Goal: Task Accomplishment & Management: Complete application form

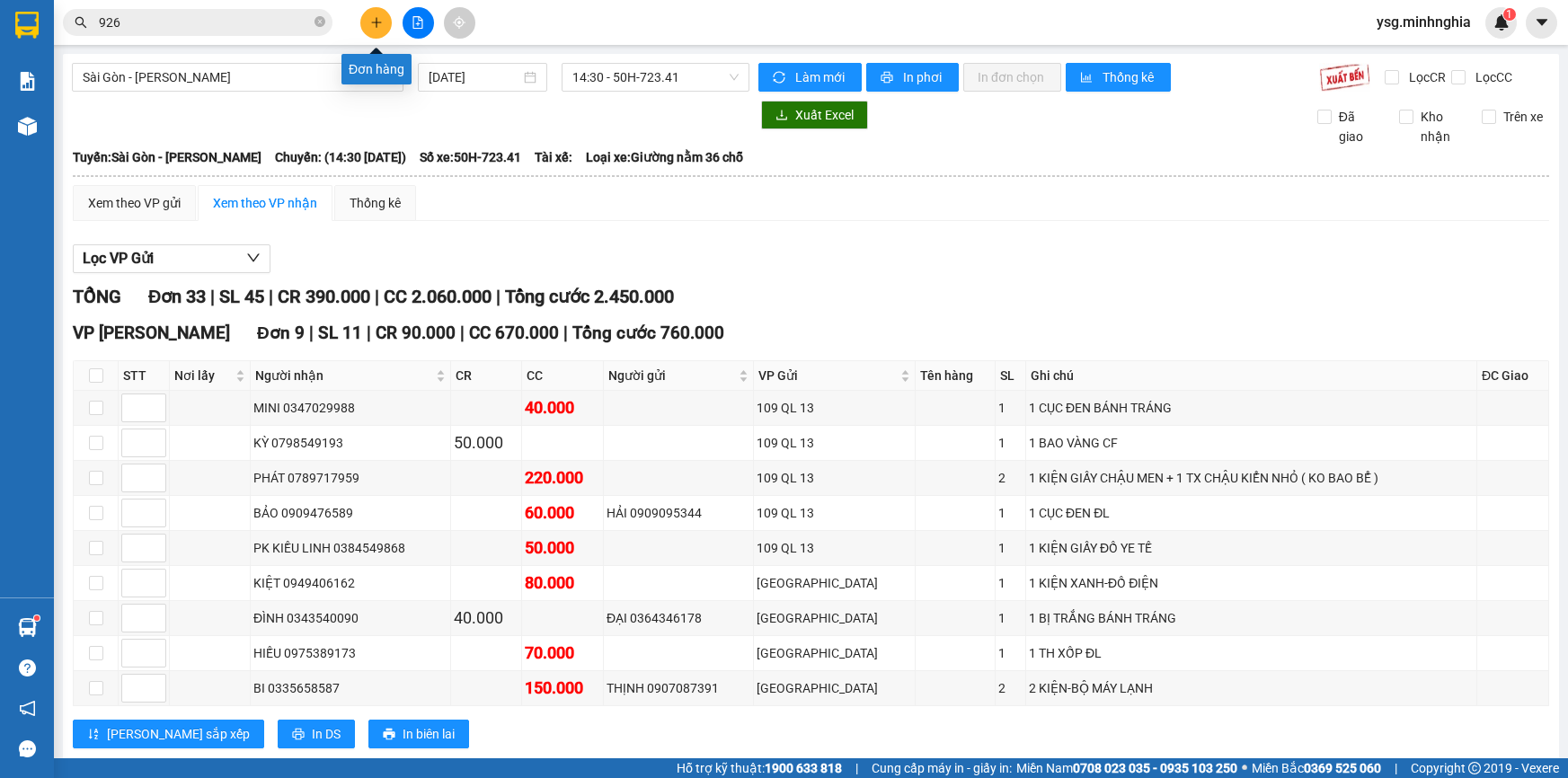
click at [370, 22] on icon "plus" at bounding box center [376, 23] width 13 height 13
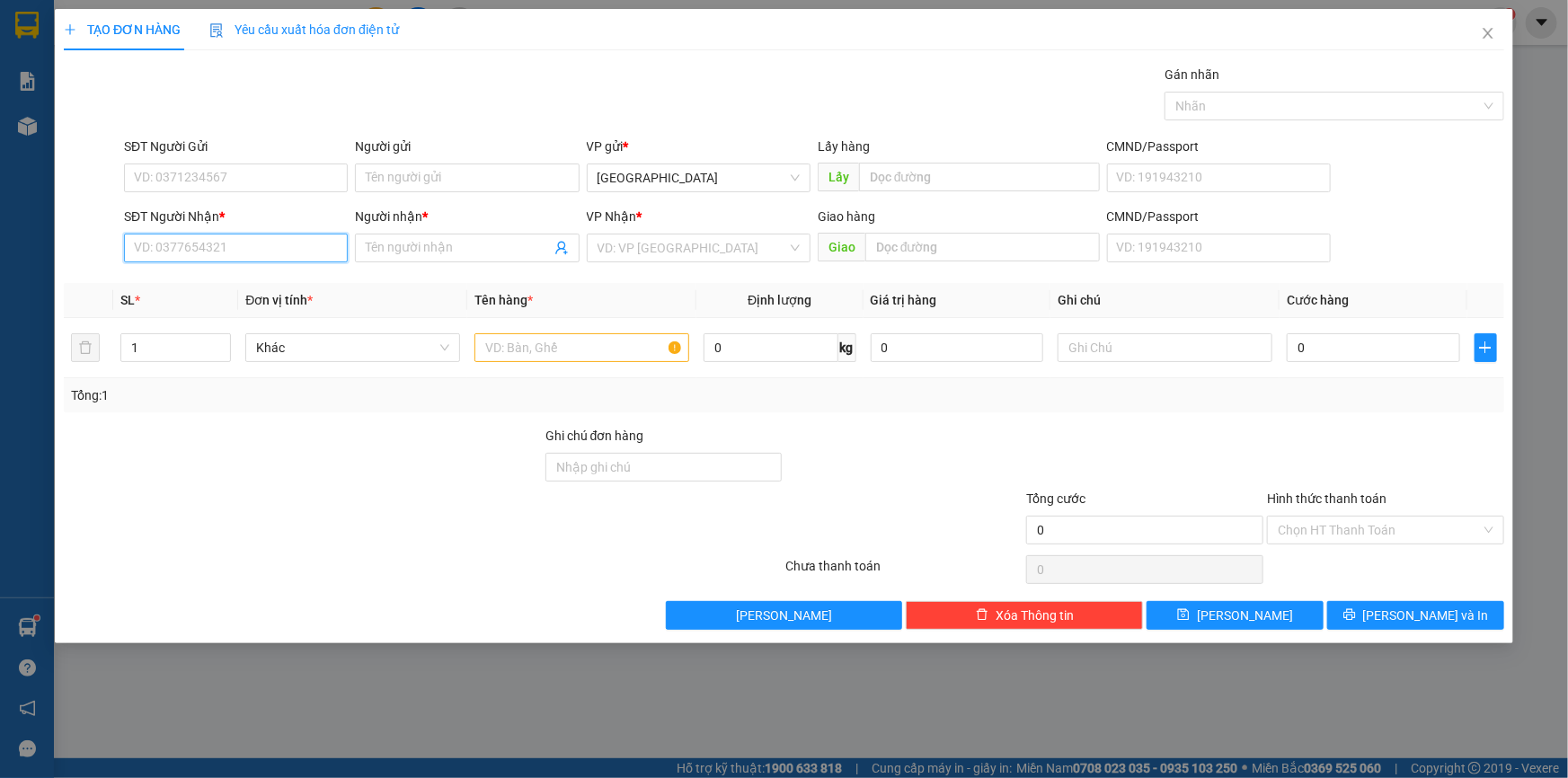
click at [205, 241] on input "SĐT Người Nhận *" at bounding box center [236, 248] width 223 height 29
click at [190, 289] on div "0917534813 - DUYÊN" at bounding box center [236, 284] width 202 height 20
type input "0917534813"
type input "DUYÊN"
type input "0917534813"
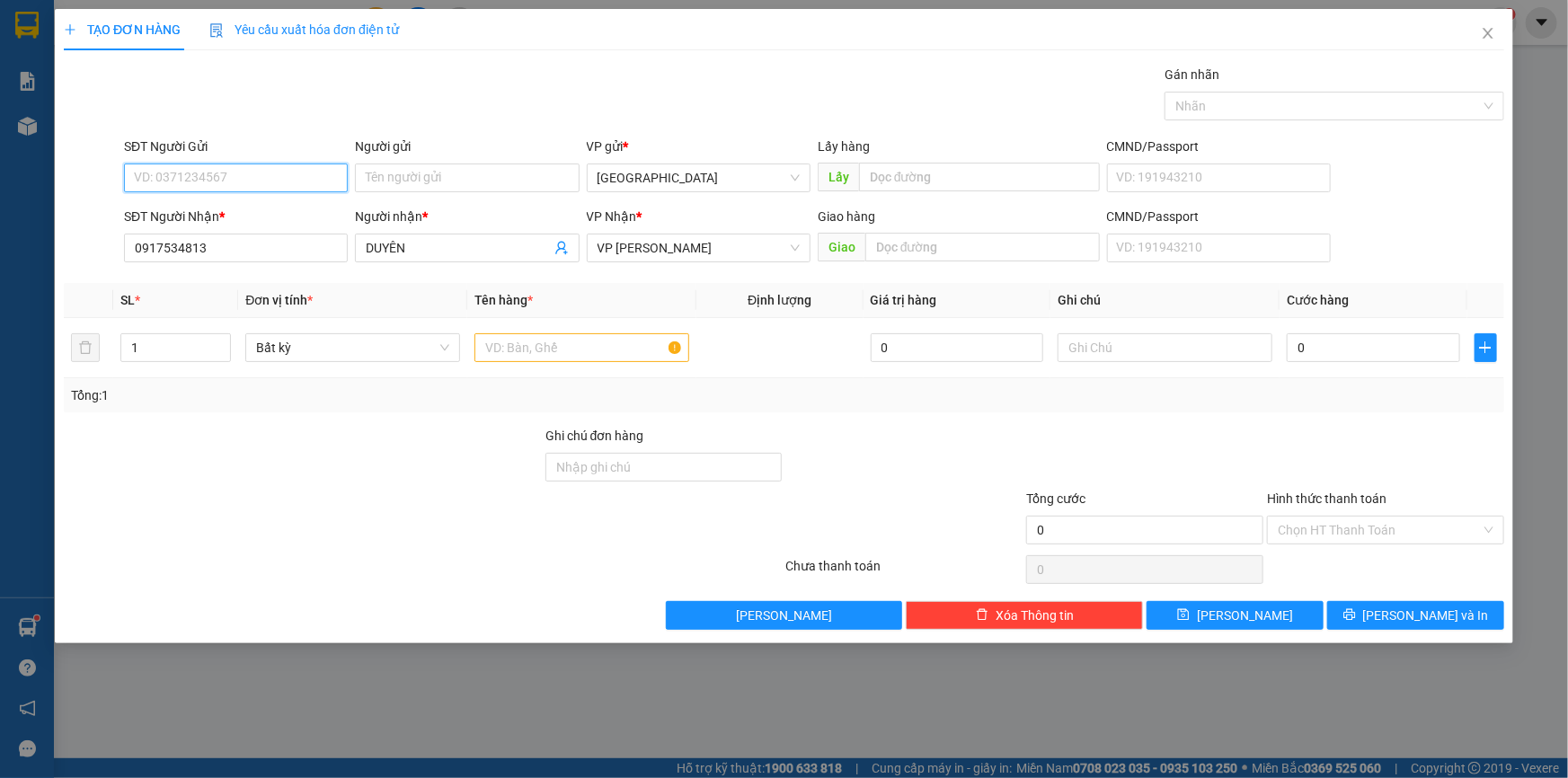
click at [247, 179] on input "SĐT Người Gửi" at bounding box center [236, 178] width 223 height 29
click at [192, 213] on div "0971047245 - ANH BA" at bounding box center [236, 213] width 202 height 20
type input "0971047245"
type input "ANH BA"
drag, startPoint x: 542, startPoint y: 325, endPoint x: 540, endPoint y: 339, distance: 14.1
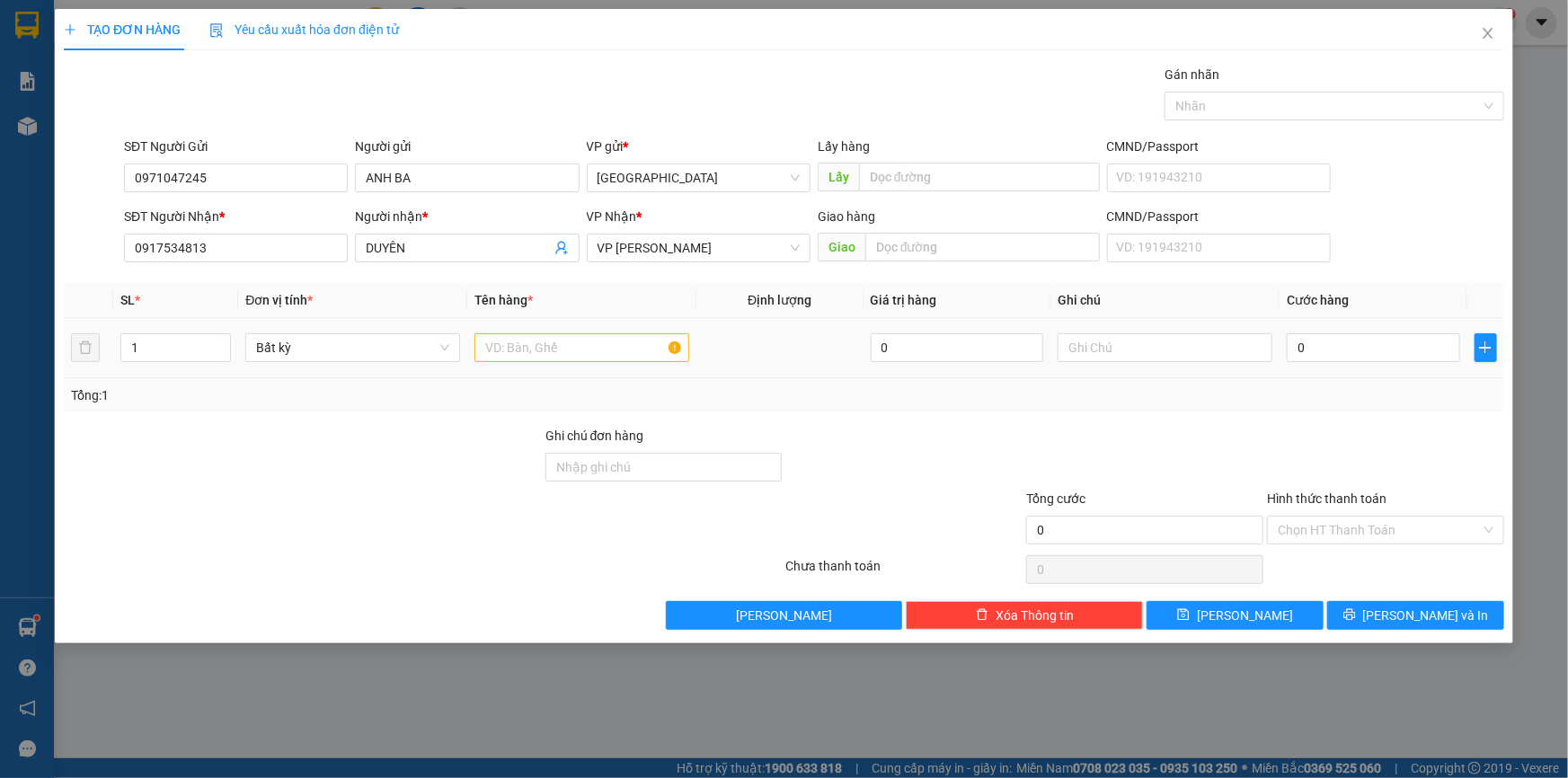
click at [542, 328] on td at bounding box center [582, 348] width 229 height 60
click at [540, 339] on input "text" at bounding box center [582, 348] width 214 height 29
click at [1101, 343] on input "text" at bounding box center [1165, 348] width 214 height 29
paste input "Ă"
type input "1 HG RĂNG"
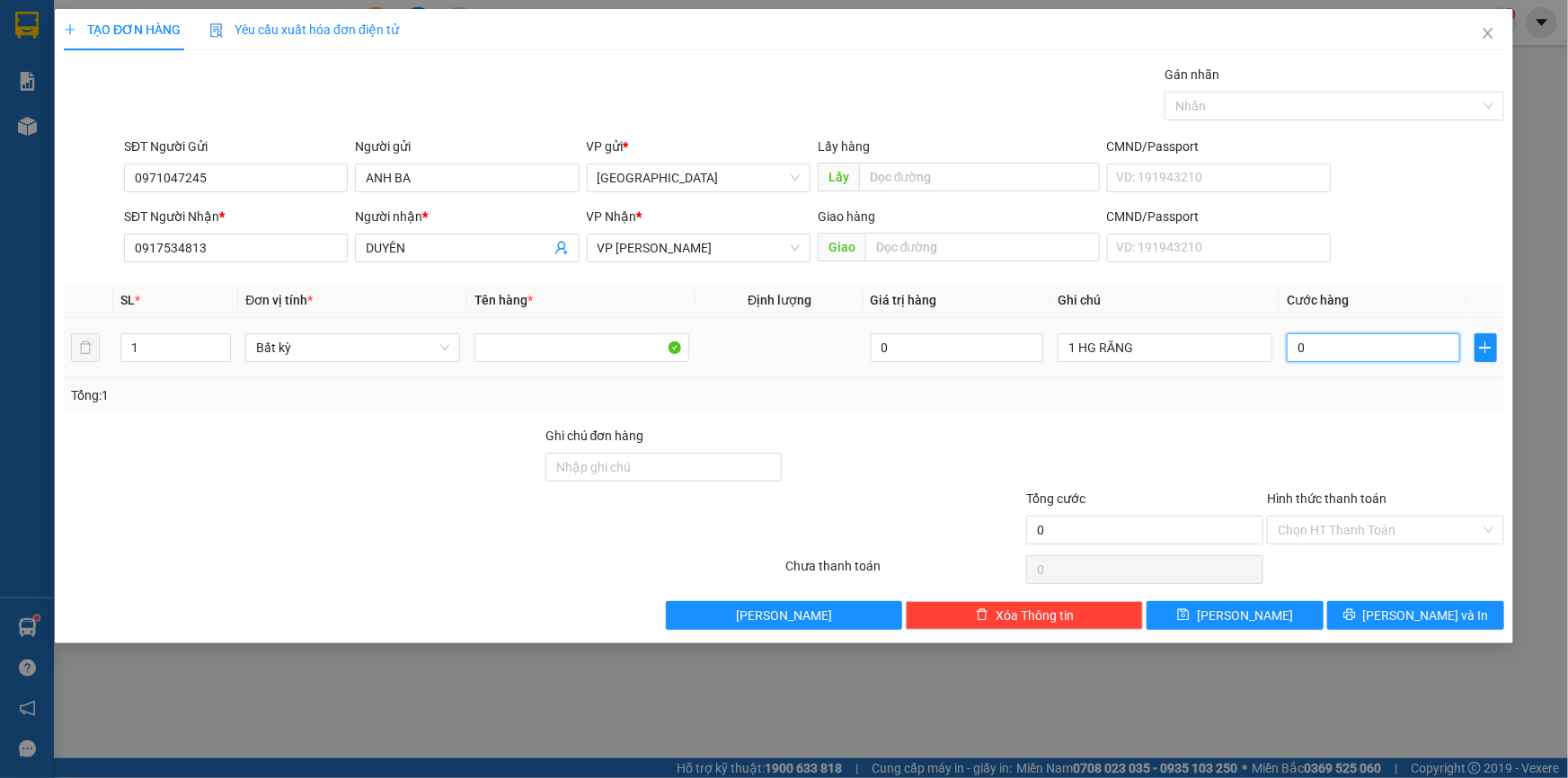
click at [1391, 349] on input "0" at bounding box center [1373, 348] width 174 height 29
type input "4"
type input "40"
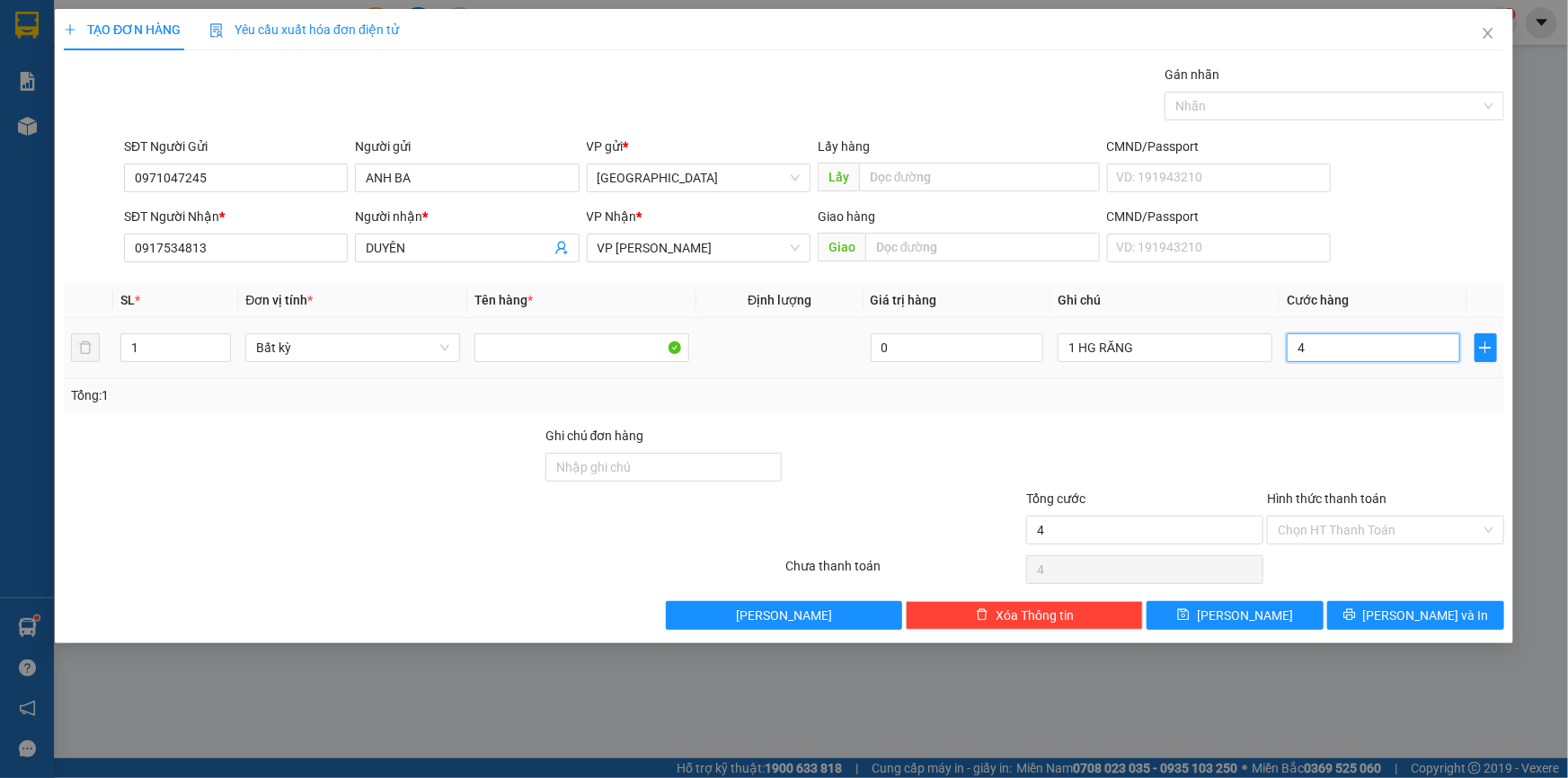
type input "40"
type input "40.000"
drag, startPoint x: 1408, startPoint y: 611, endPoint x: 1398, endPoint y: 473, distance: 138.4
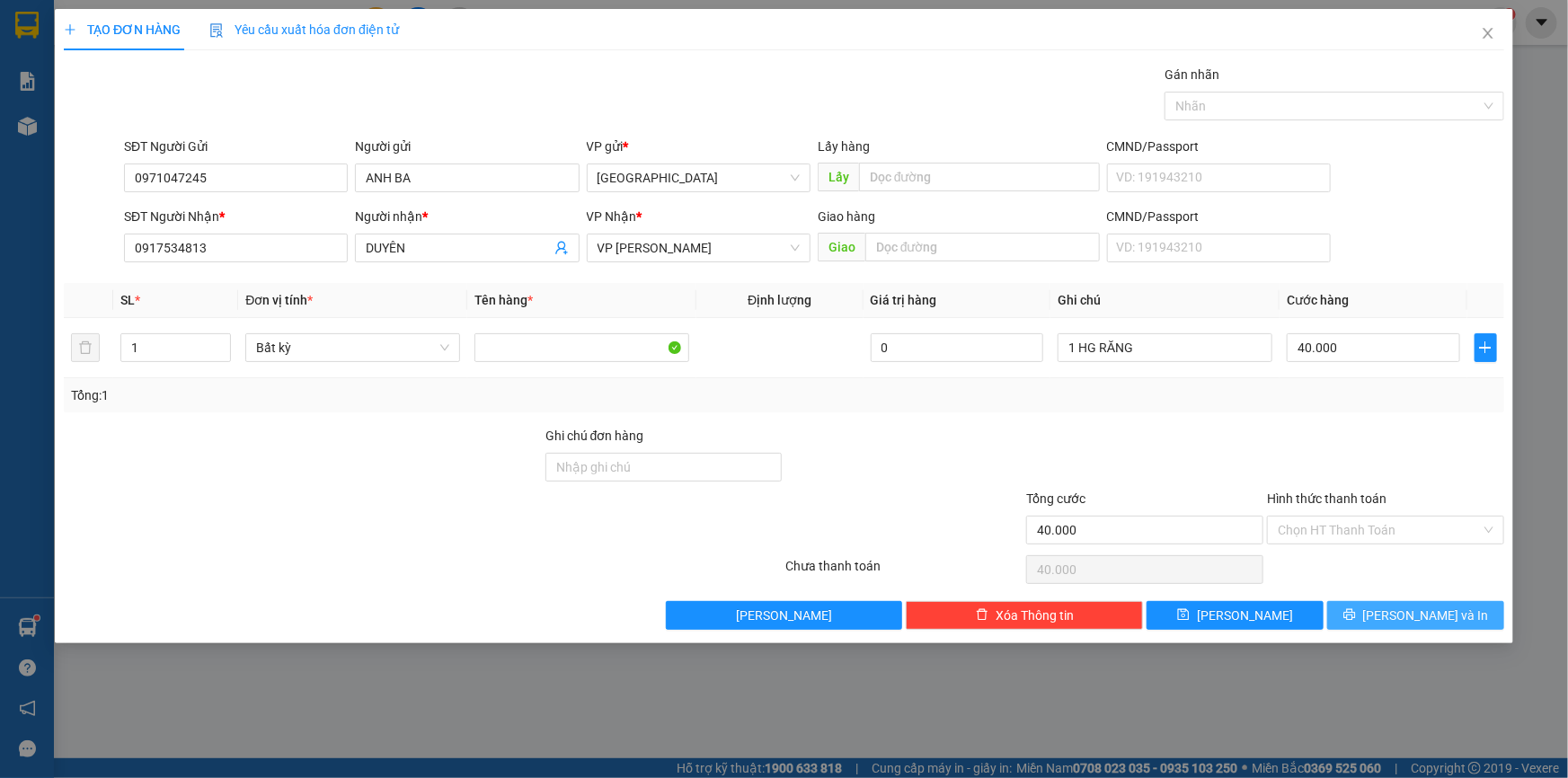
click at [1398, 473] on div "Transit Pickup Surcharge Ids Transit Deliver Surcharge Ids Transit Deliver Surc…" at bounding box center [784, 347] width 1440 height 565
click at [1365, 523] on input "Hình thức thanh toán" at bounding box center [1379, 530] width 203 height 27
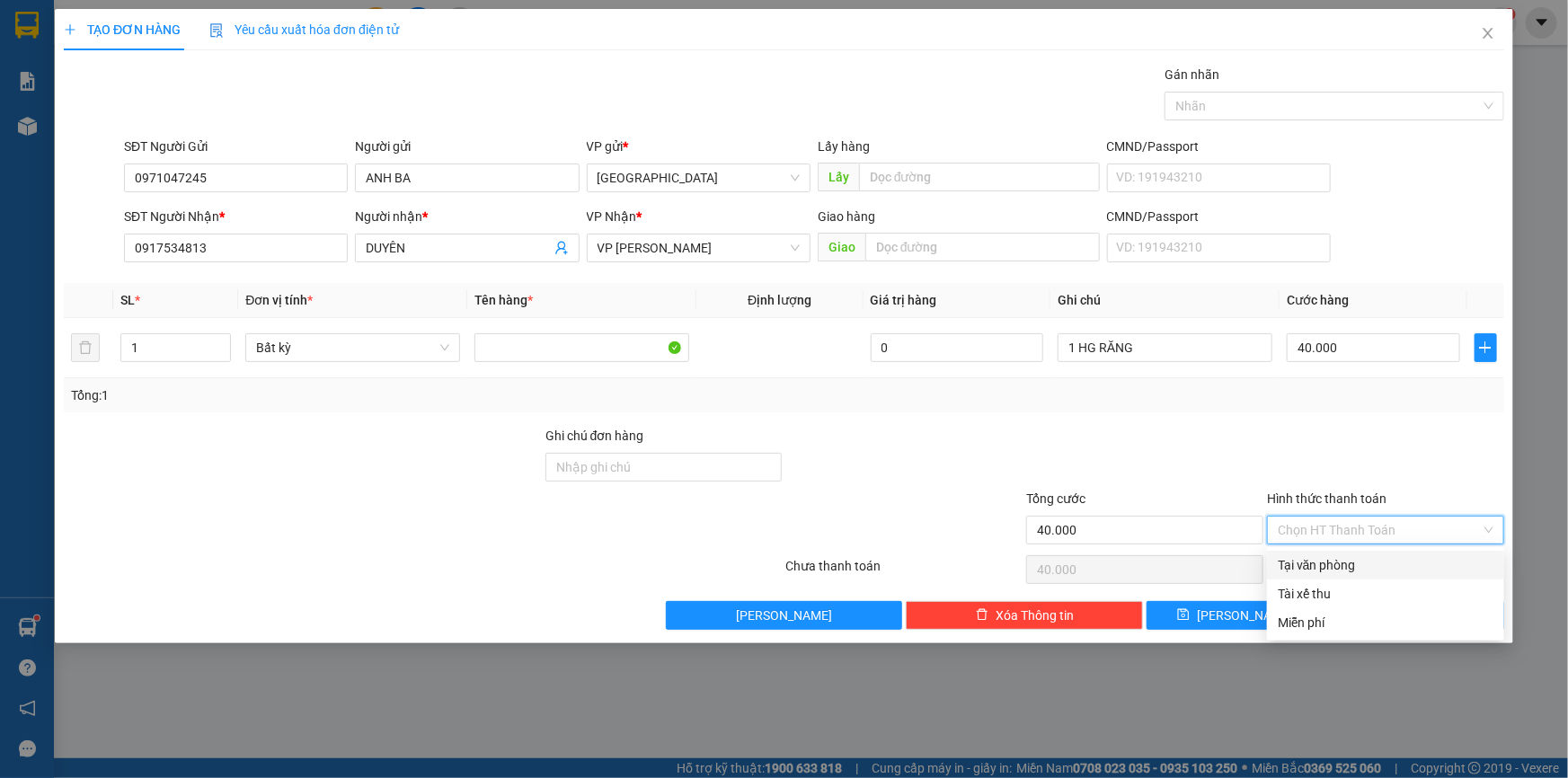
click at [1369, 559] on div "Tại văn phòng" at bounding box center [1385, 565] width 215 height 20
type input "0"
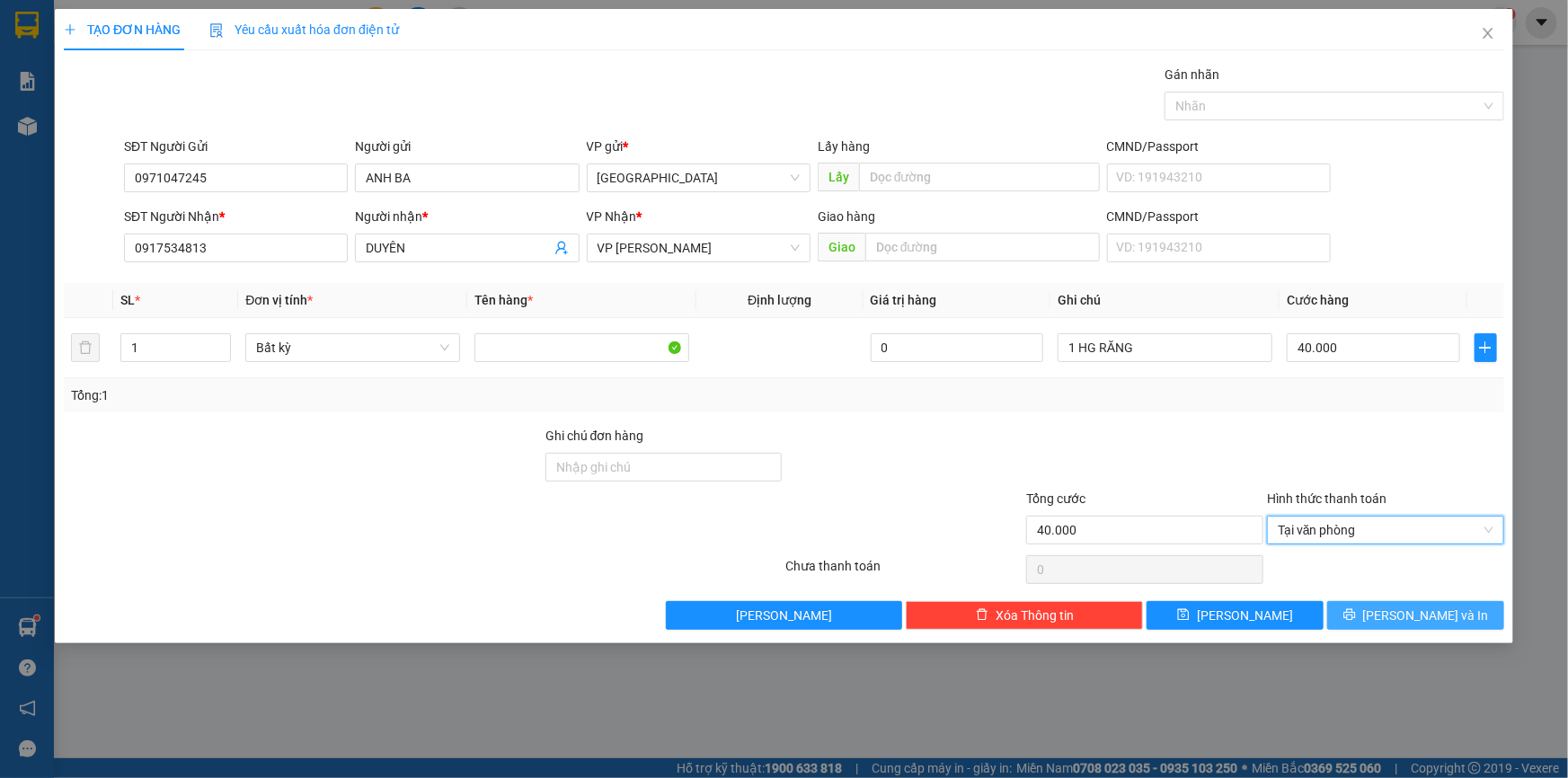
click at [1430, 607] on span "[PERSON_NAME] và In" at bounding box center [1426, 615] width 126 height 20
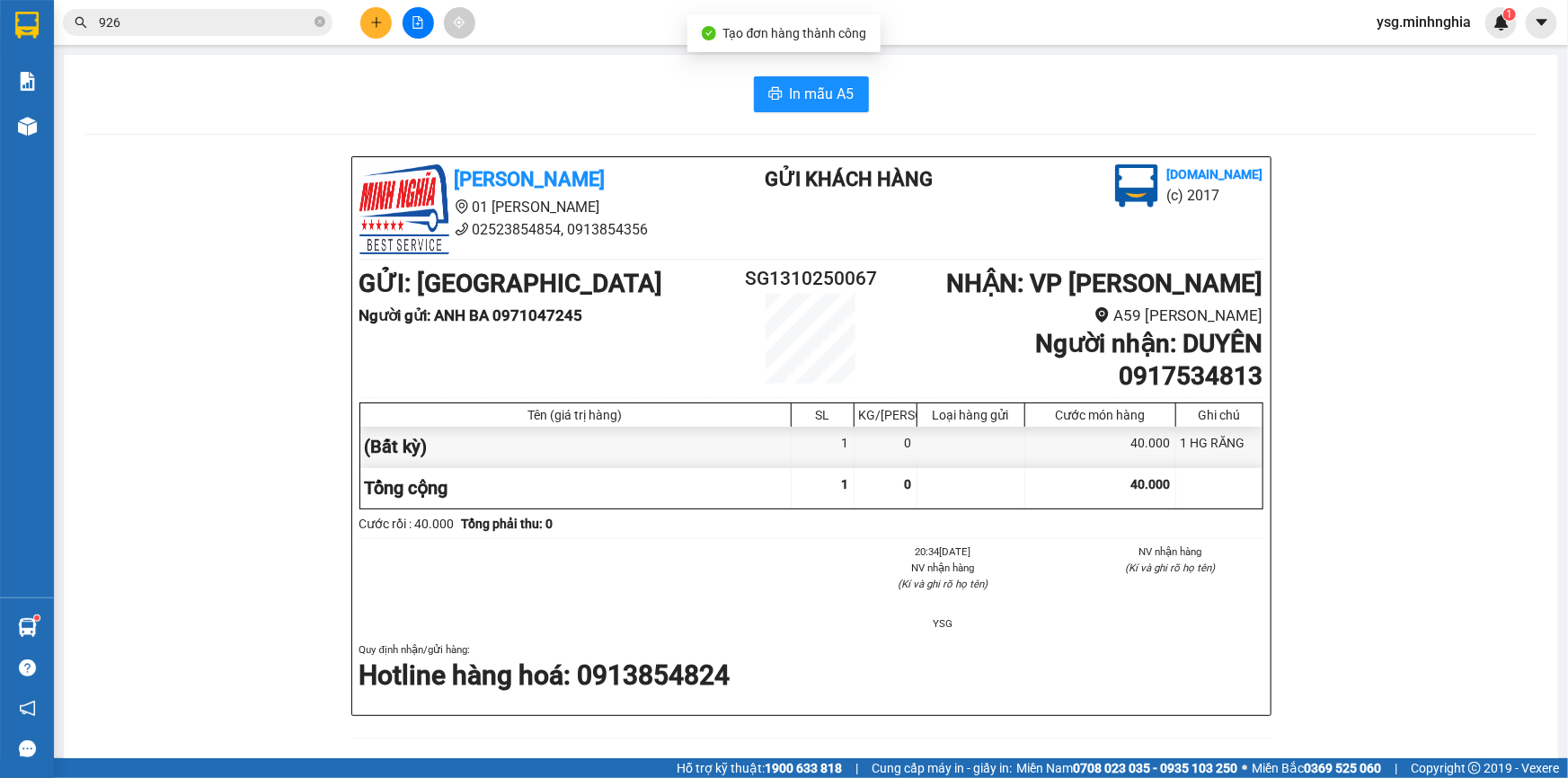
click at [799, 113] on div "In mẫu A5 [PERSON_NAME] 01 Đinh Tiên Hoàng 02523854854, 0913854356 Gửi khách hà…" at bounding box center [811, 750] width 1494 height 1391
click at [806, 92] on span "In mẫu A5" at bounding box center [822, 94] width 65 height 23
click at [384, 18] on button at bounding box center [376, 23] width 32 height 32
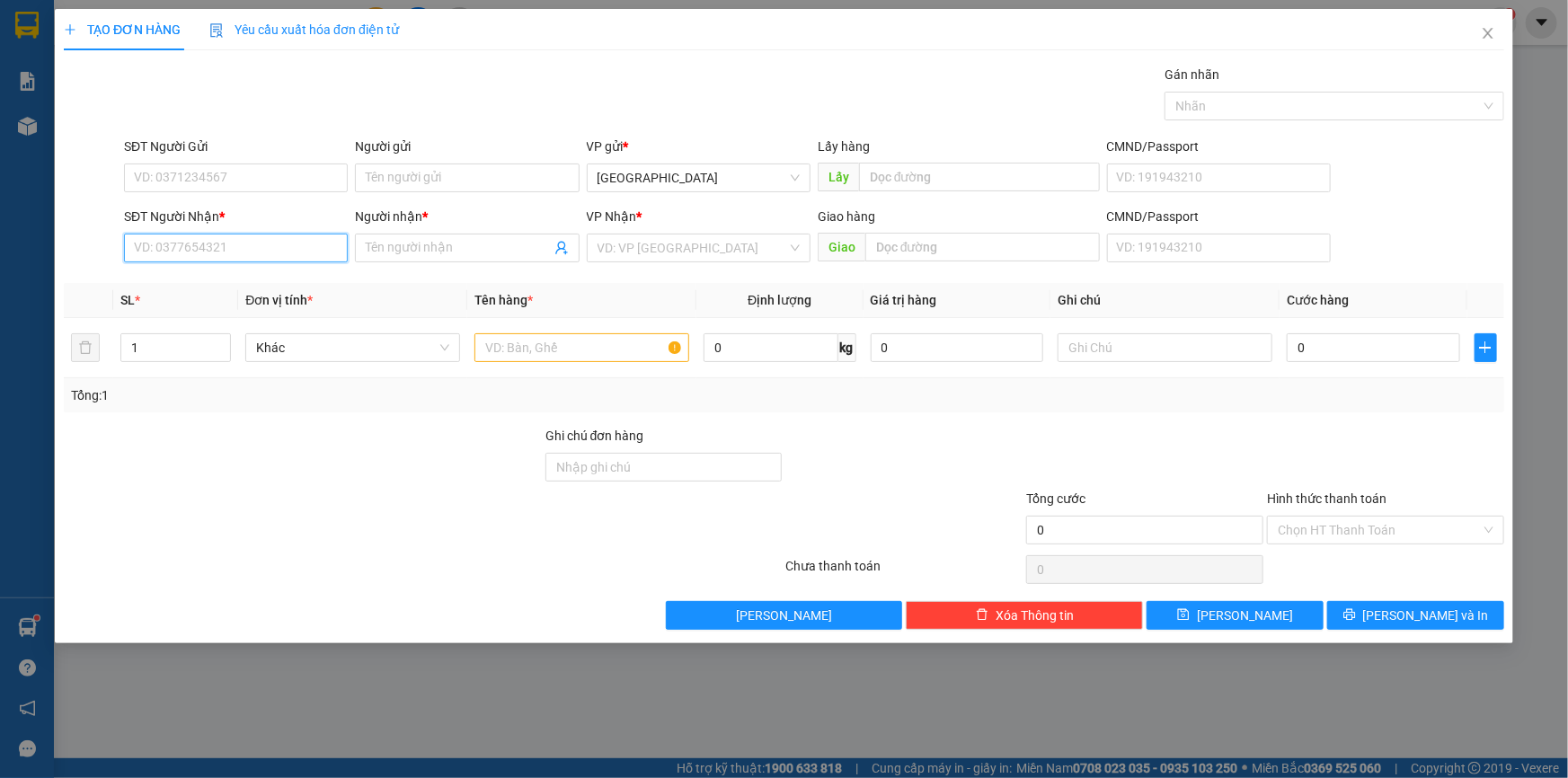
click at [287, 252] on input "SĐT Người Nhận *" at bounding box center [236, 248] width 223 height 29
type input "0345600212"
click at [233, 281] on div "0345600212 - NGHĨA" at bounding box center [236, 284] width 202 height 20
type input "NGHĨA"
type input "[GEOGRAPHIC_DATA] AN"
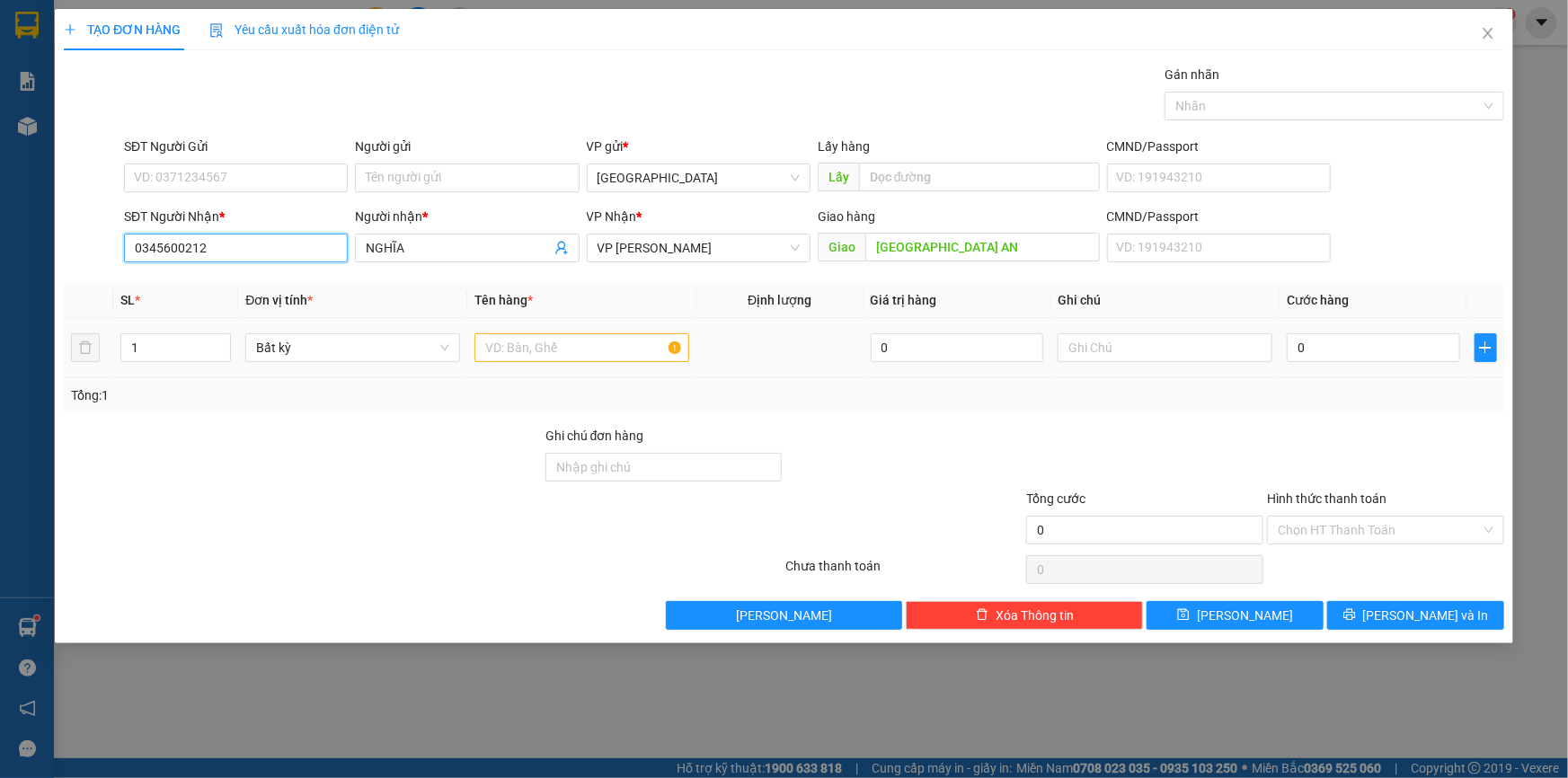
type input "0345600212"
click at [523, 340] on input "text" at bounding box center [582, 348] width 214 height 29
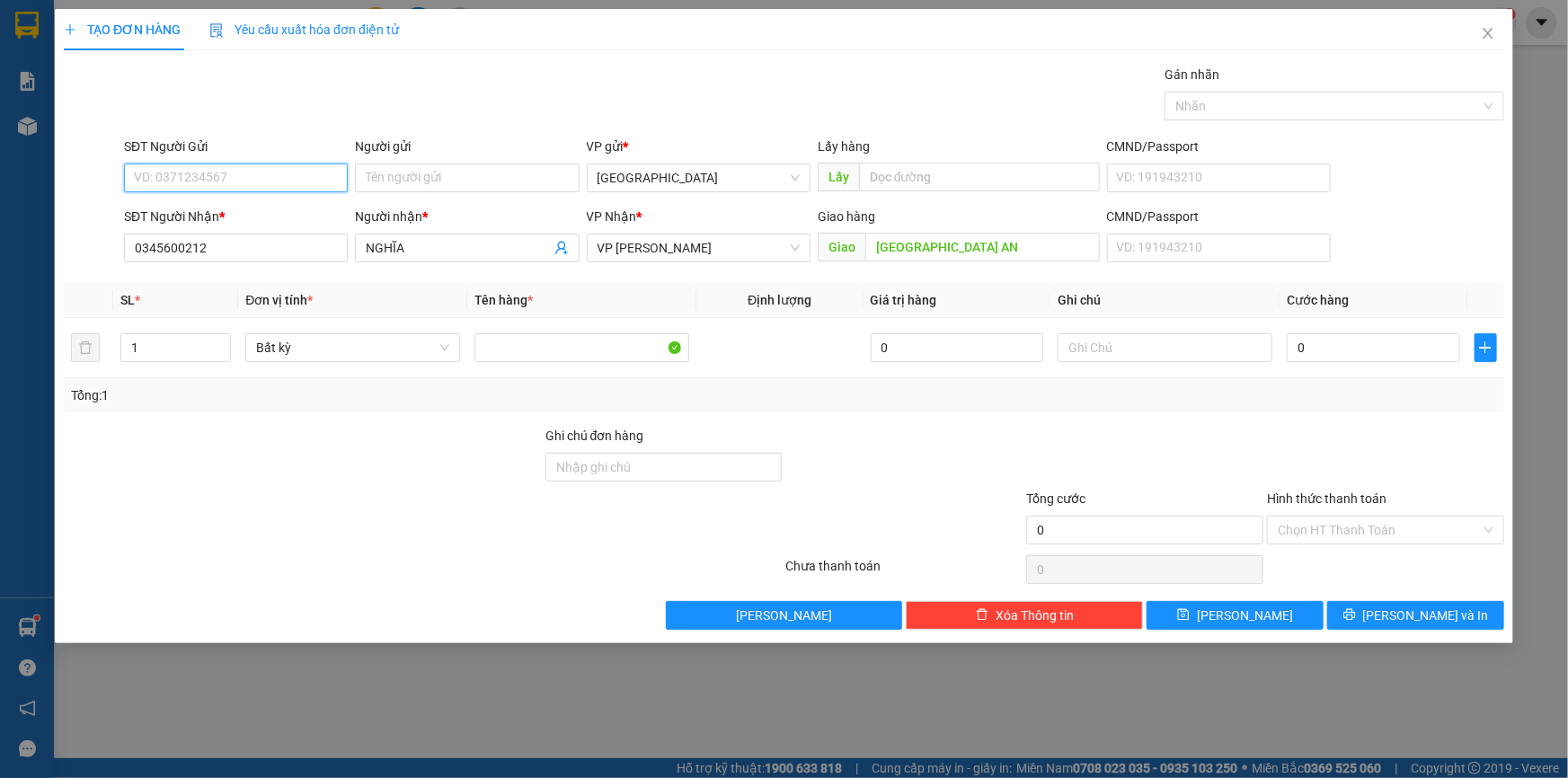
click at [267, 171] on input "SĐT Người Gửi" at bounding box center [236, 178] width 223 height 29
click at [250, 238] on div "0971047245 - ANH BA" at bounding box center [236, 242] width 202 height 20
type input "0971047245"
type input "ANH BA"
click at [1119, 356] on input "text" at bounding box center [1165, 348] width 214 height 29
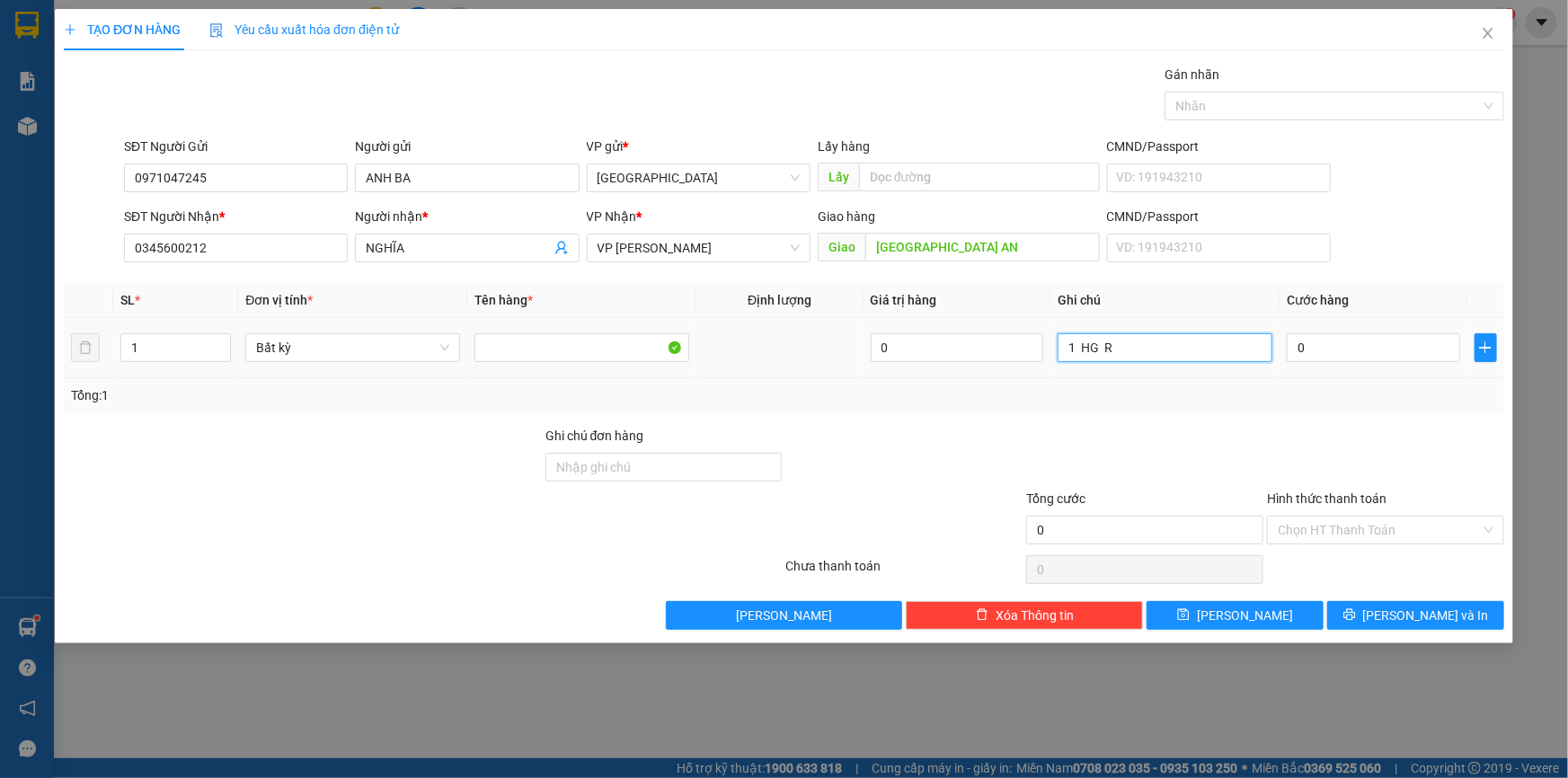
paste input "Ă"
type input "1 HG RĂNG"
click at [1300, 346] on input "0" at bounding box center [1373, 348] width 174 height 29
type input "4"
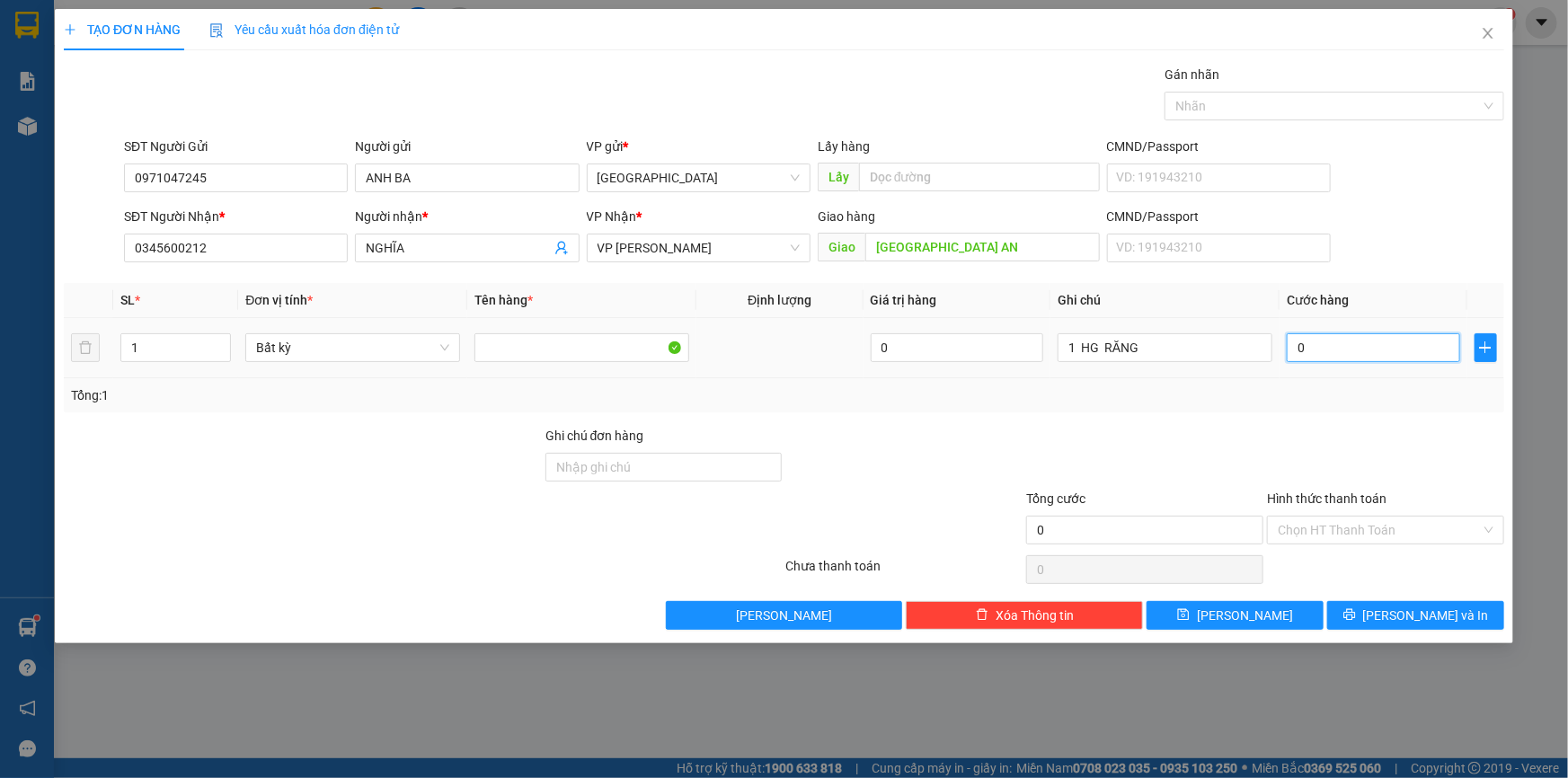
type input "4"
type input "40"
type input "40.000"
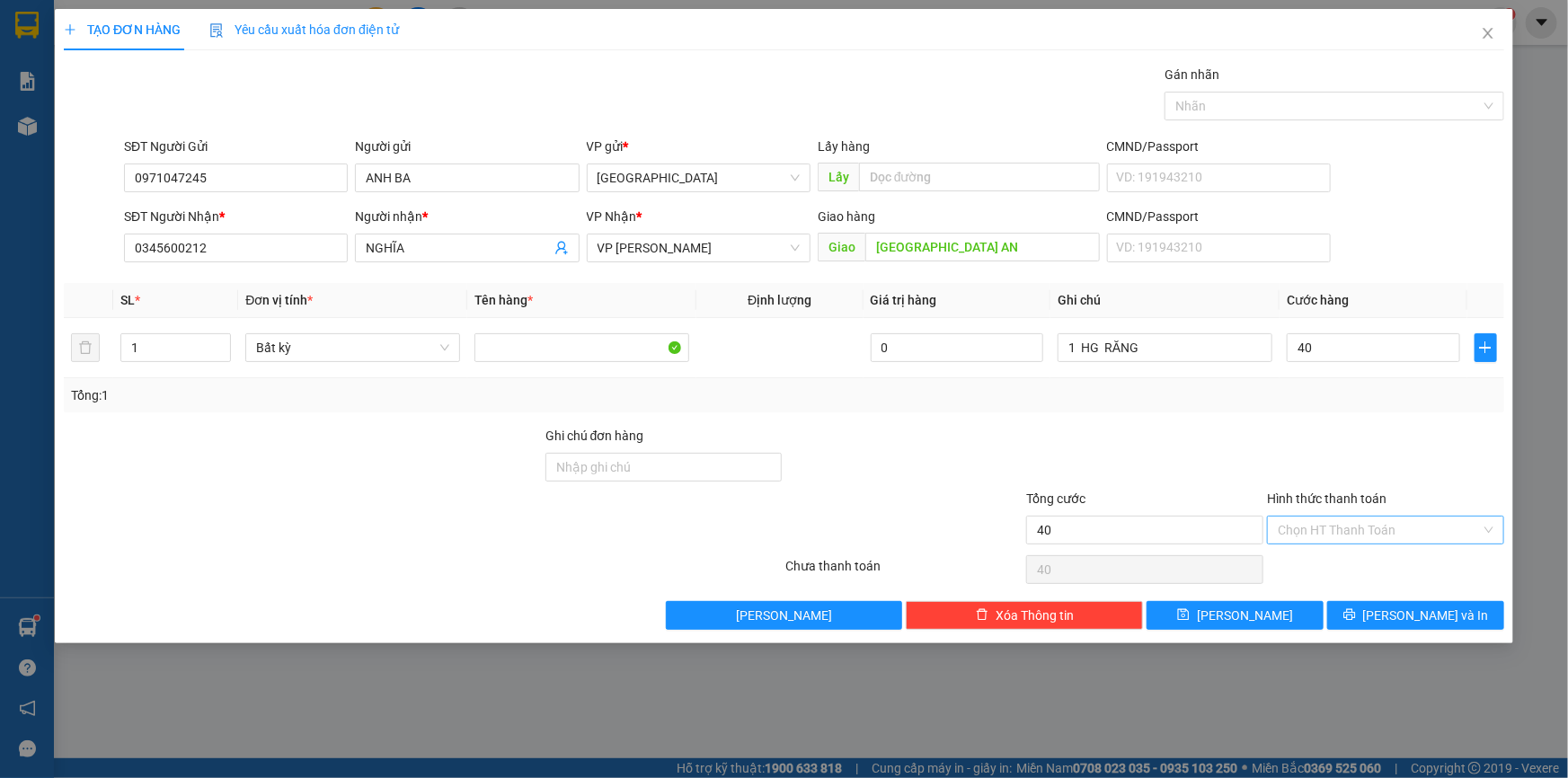
type input "40.000"
click at [1356, 519] on input "Hình thức thanh toán" at bounding box center [1379, 530] width 203 height 27
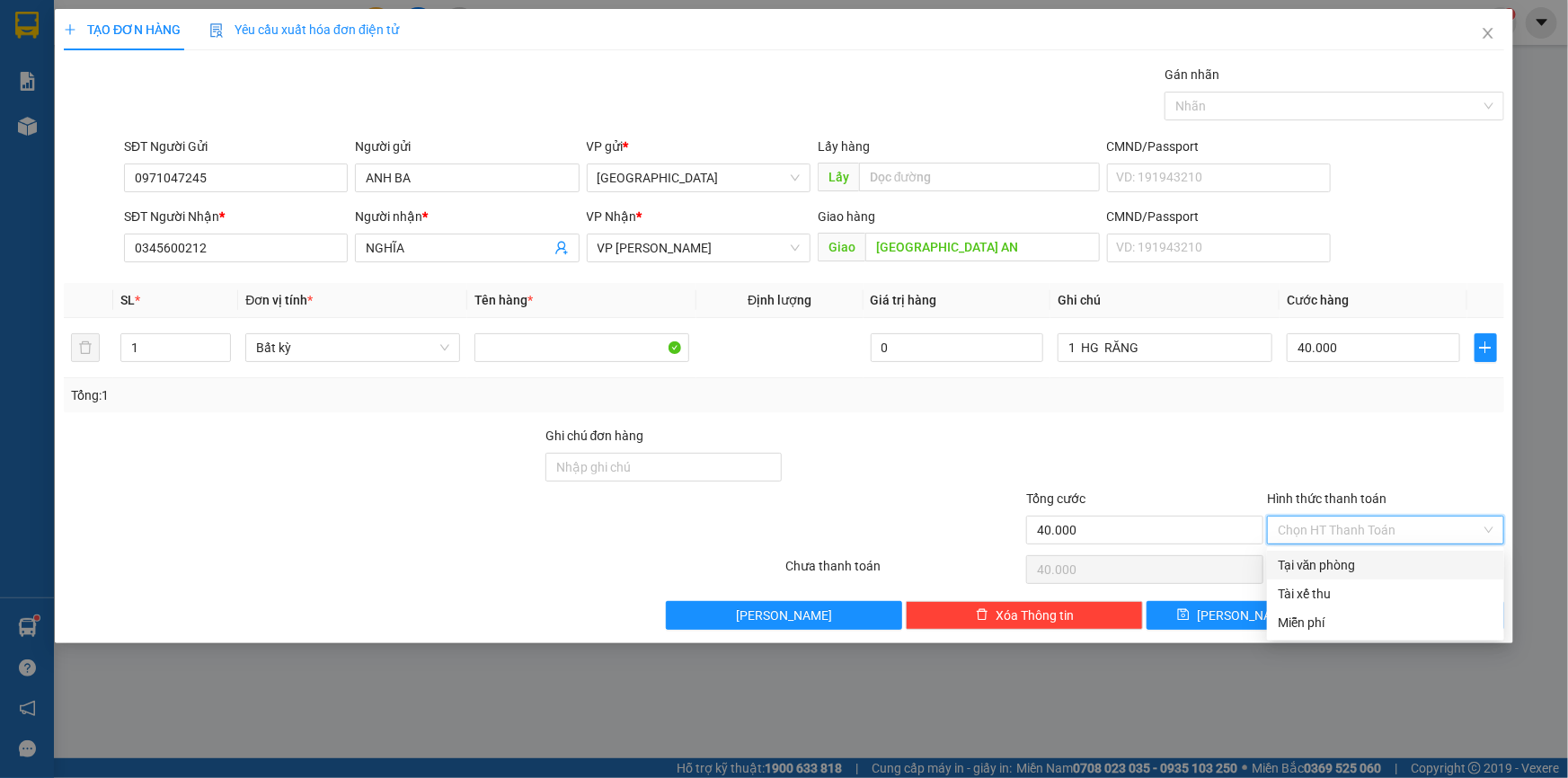
click at [1350, 559] on div "Tại văn phòng" at bounding box center [1385, 565] width 215 height 20
type input "0"
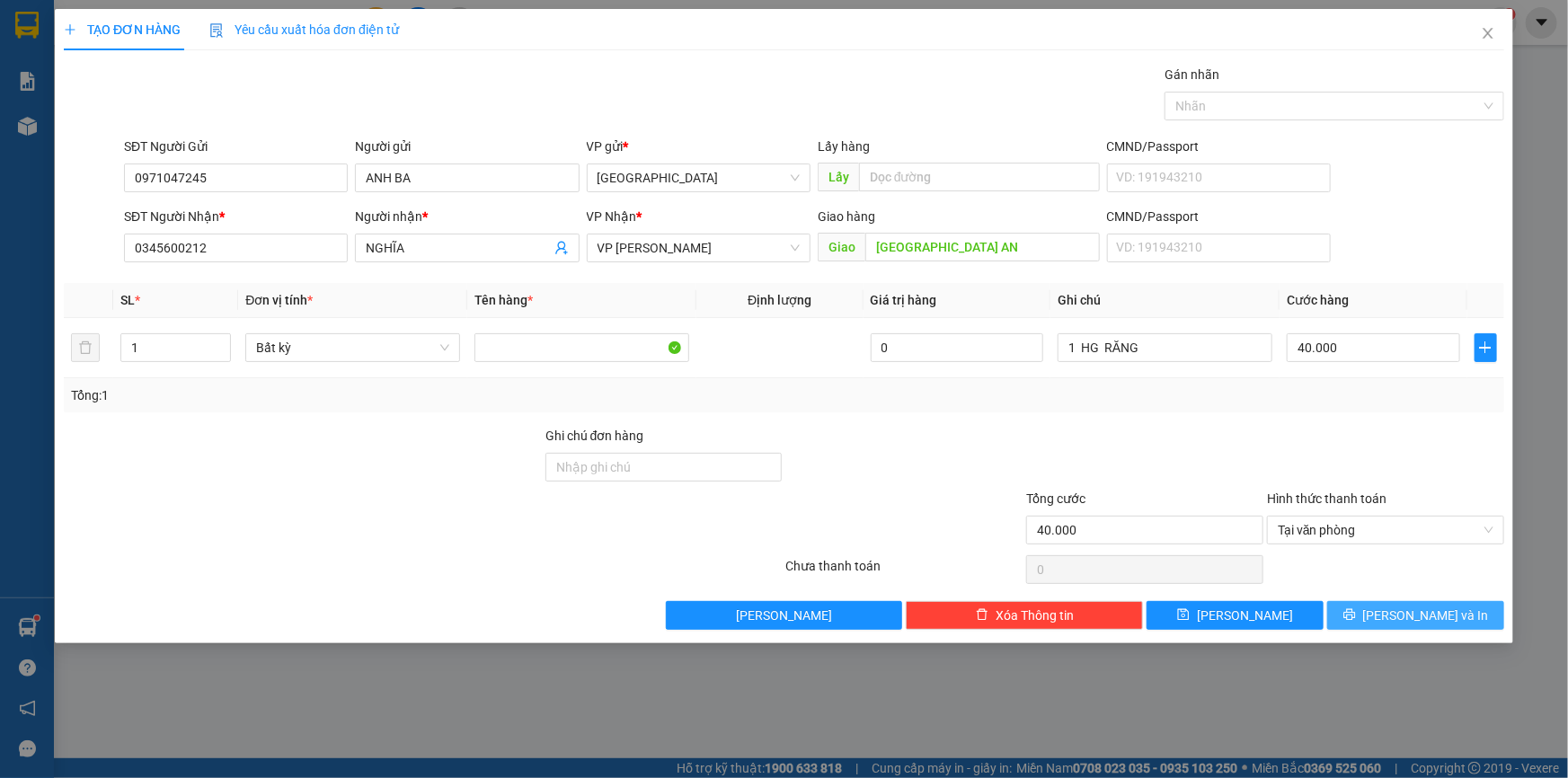
click at [1436, 605] on span "[PERSON_NAME] và In" at bounding box center [1426, 615] width 126 height 20
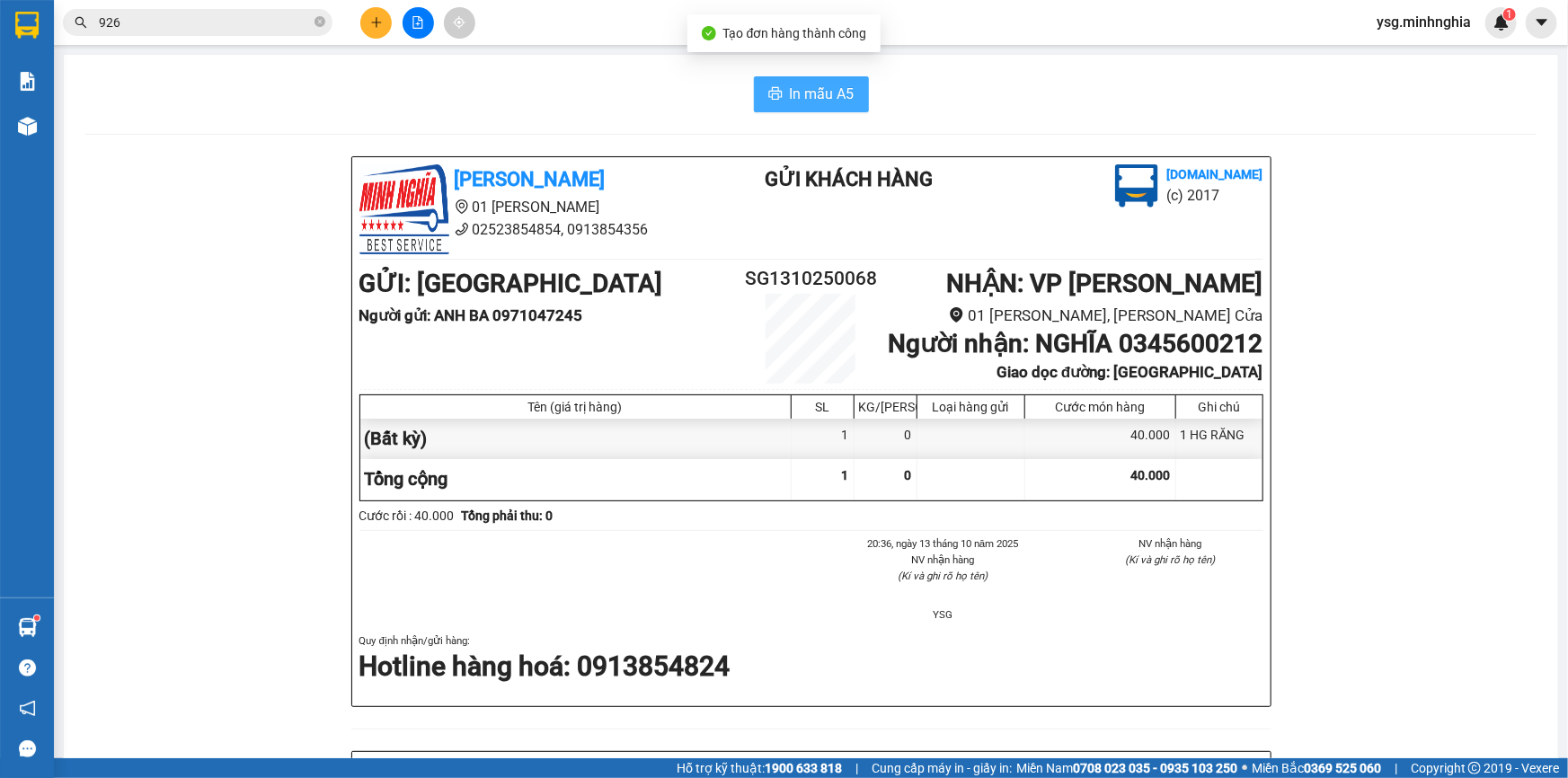
click at [806, 110] on button "In mẫu A5" at bounding box center [811, 95] width 115 height 36
